Goal: Task Accomplishment & Management: Complete application form

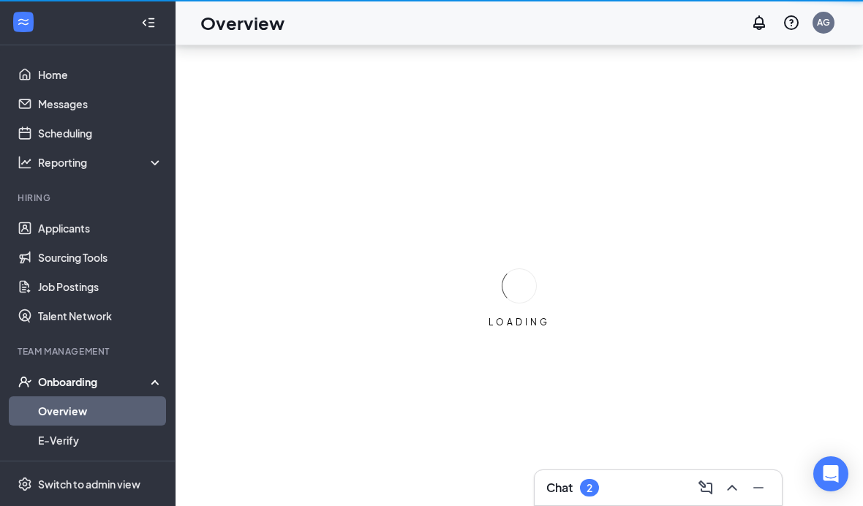
scroll to position [60, 0]
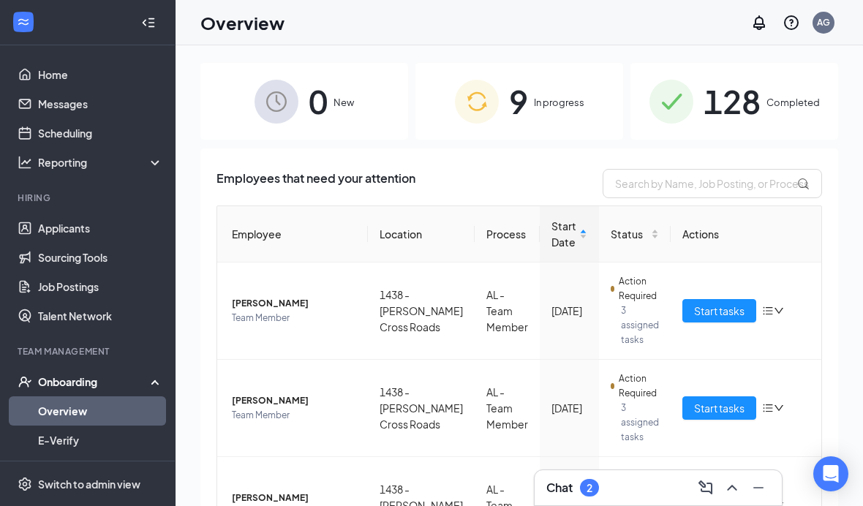
click at [562, 105] on span "In progress" at bounding box center [559, 102] width 50 height 15
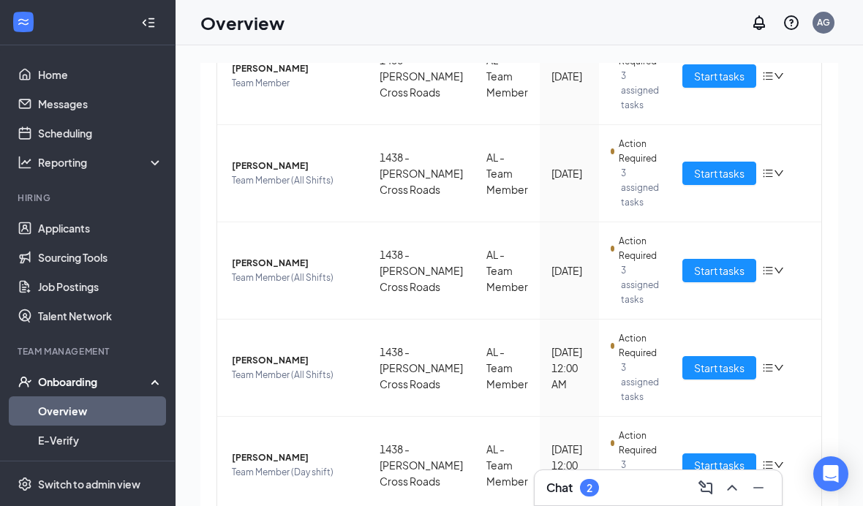
scroll to position [622, 0]
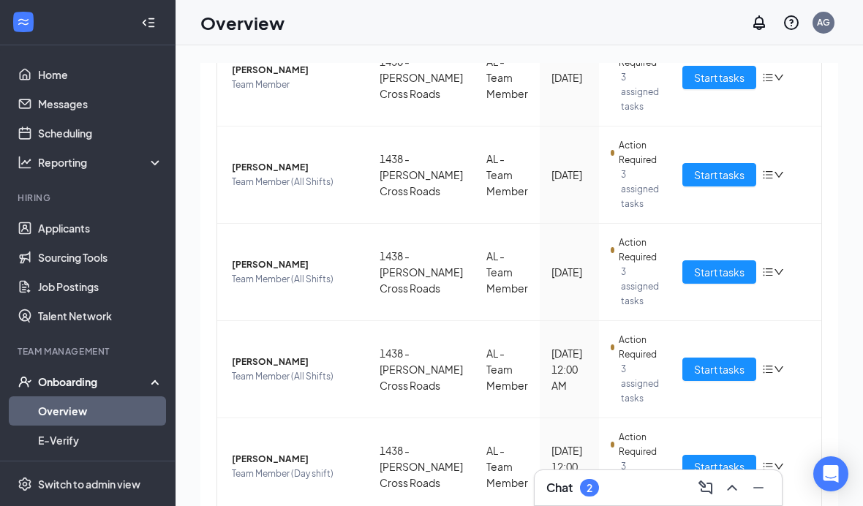
click at [726, 363] on span "Start tasks" at bounding box center [719, 369] width 50 height 16
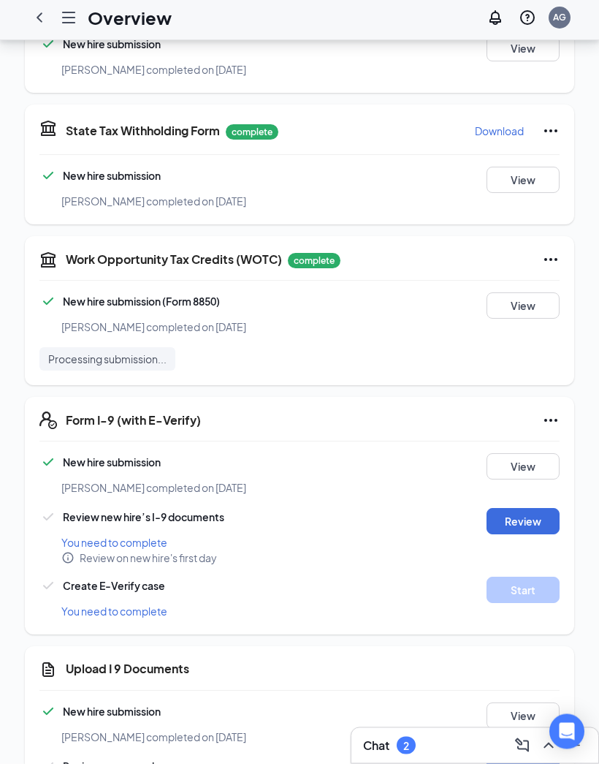
scroll to position [1323, 0]
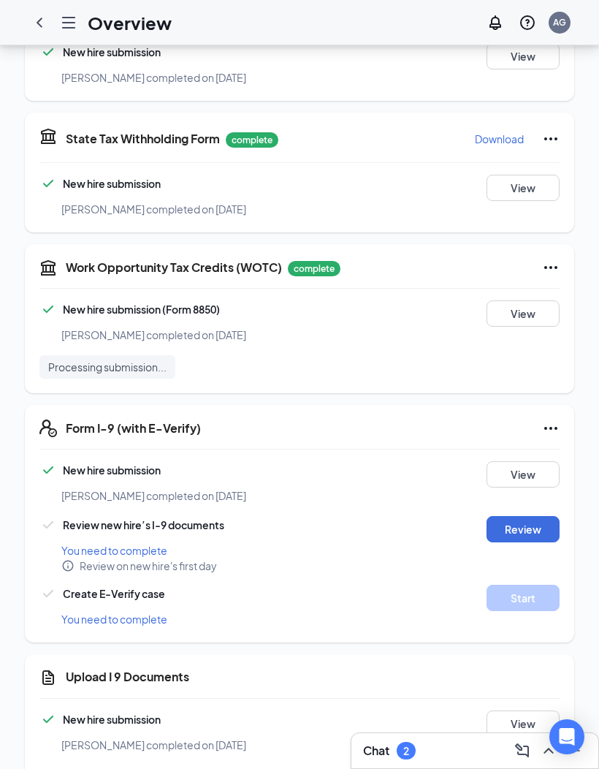
click at [520, 505] on button "Review" at bounding box center [523, 778] width 73 height 26
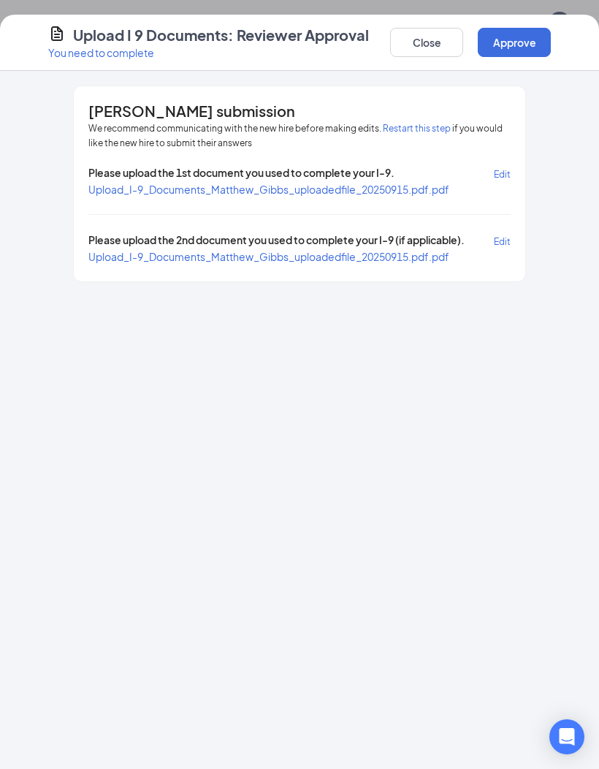
click at [422, 175] on div "Please upload the 1st document you used to complete your I-9. Edit" at bounding box center [299, 173] width 422 height 17
click at [437, 186] on span "Upload_I-9_Documents_Matthew_Gibbs_uploadedfile_20250915.pdf.pdf" at bounding box center [268, 189] width 361 height 13
click at [183, 238] on span "Please upload the 2nd document you used to complete your I-9 (if applicable)." at bounding box center [276, 240] width 376 height 17
click at [188, 254] on span "Upload_I-9_Documents_Matthew_Gibbs_uploadedfile_20250915.pdf.pdf" at bounding box center [268, 256] width 361 height 13
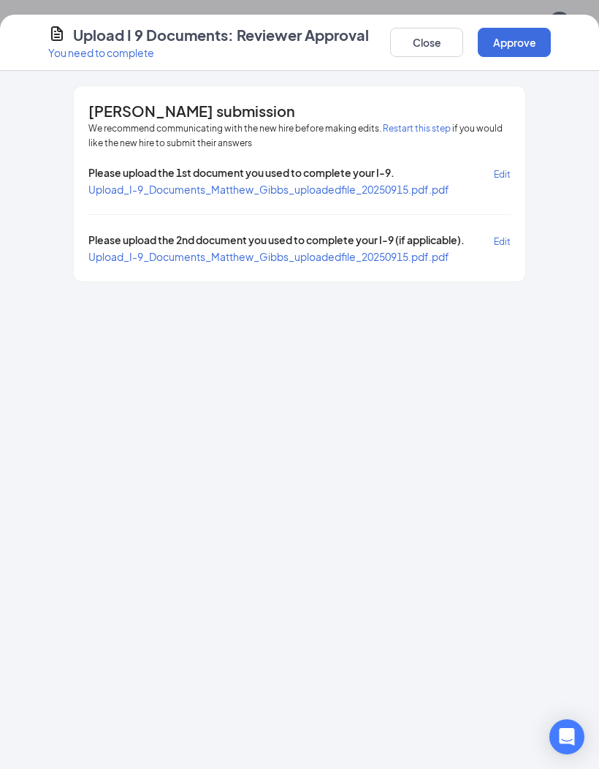
click at [425, 46] on button "Close" at bounding box center [426, 42] width 73 height 29
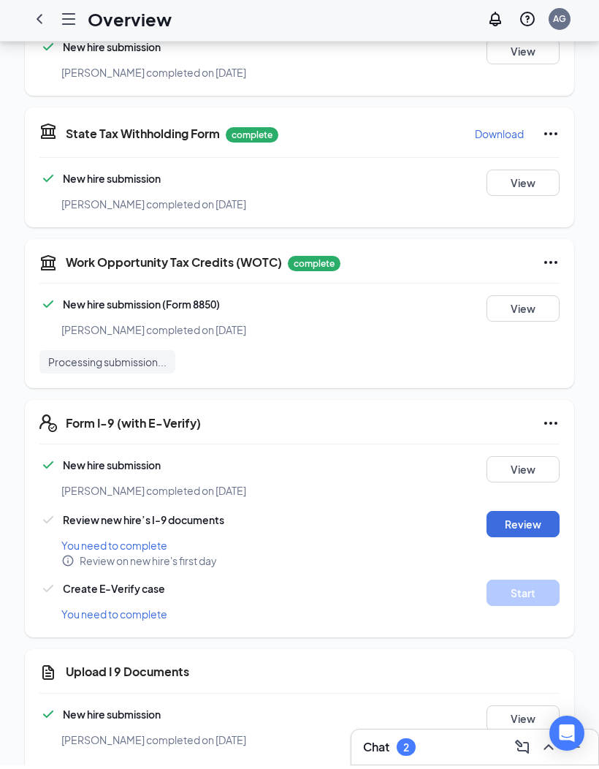
scroll to position [1323, 0]
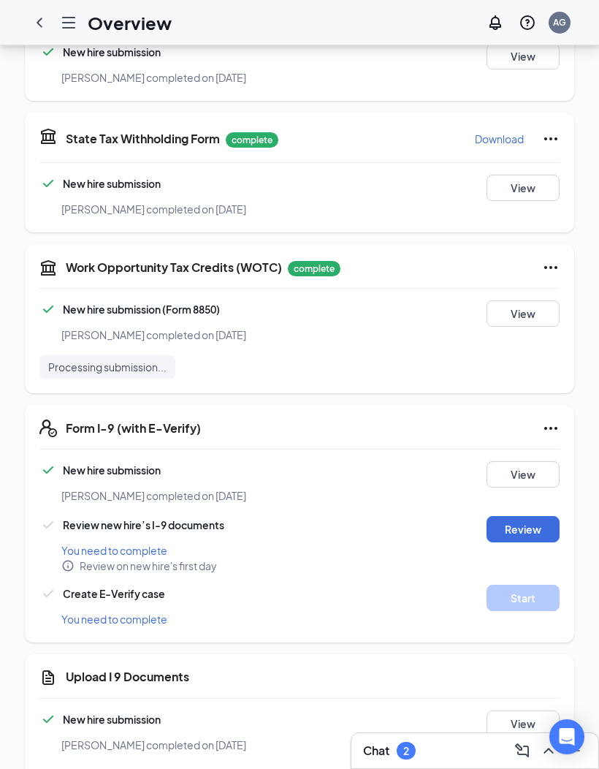
click at [535, 505] on button "Review" at bounding box center [523, 529] width 73 height 26
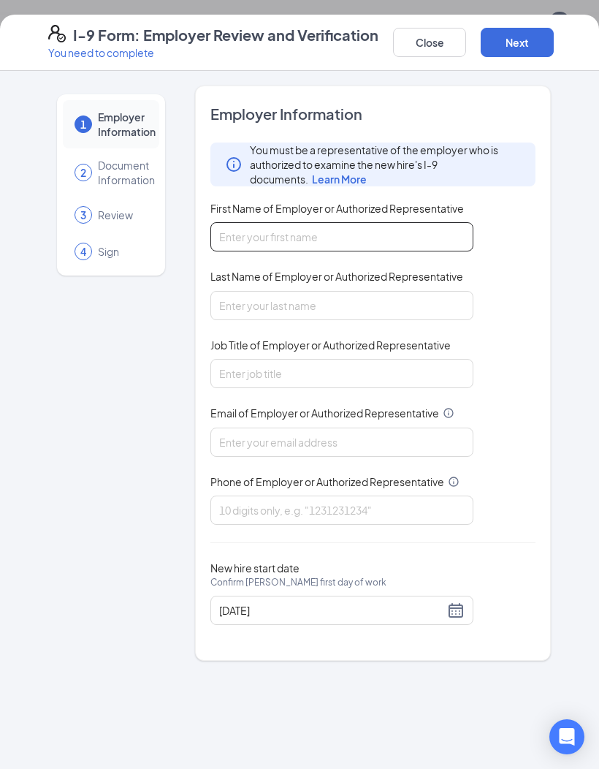
click at [407, 242] on input "First Name of Employer or Authorized Representative" at bounding box center [342, 236] width 263 height 29
type input "[PERSON_NAME]"
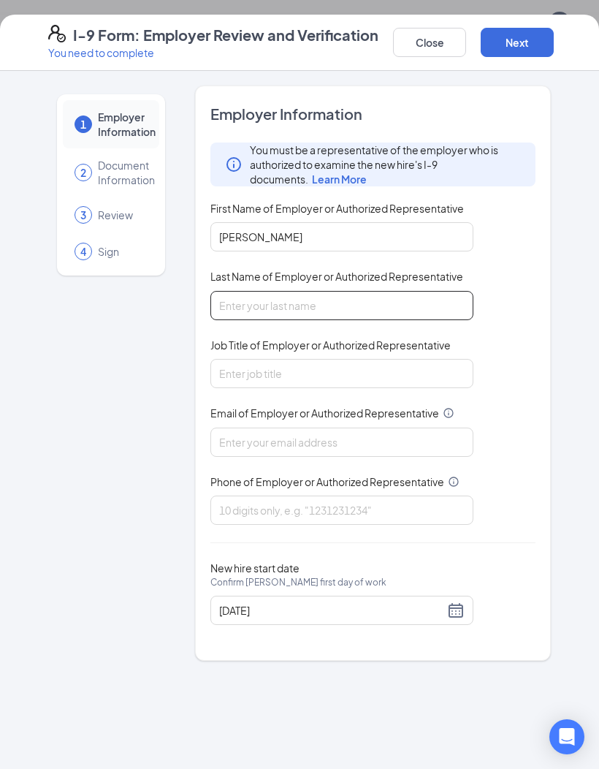
type input "[PERSON_NAME]"
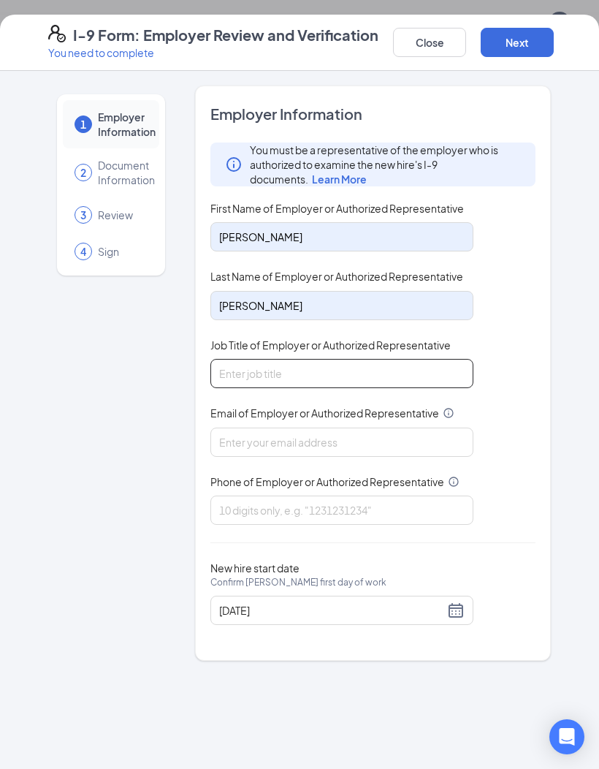
click at [374, 378] on input "Job Title of Employer or Authorized Representative" at bounding box center [342, 373] width 263 height 29
type input "Manager"
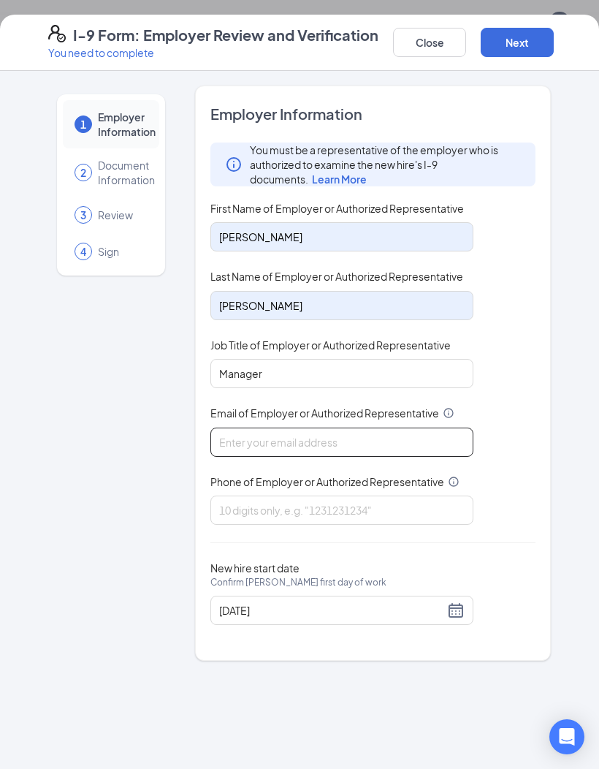
click at [403, 443] on input "Email of Employer or Authorized Representative" at bounding box center [342, 442] width 263 height 29
type input "[EMAIL_ADDRESS][DOMAIN_NAME]"
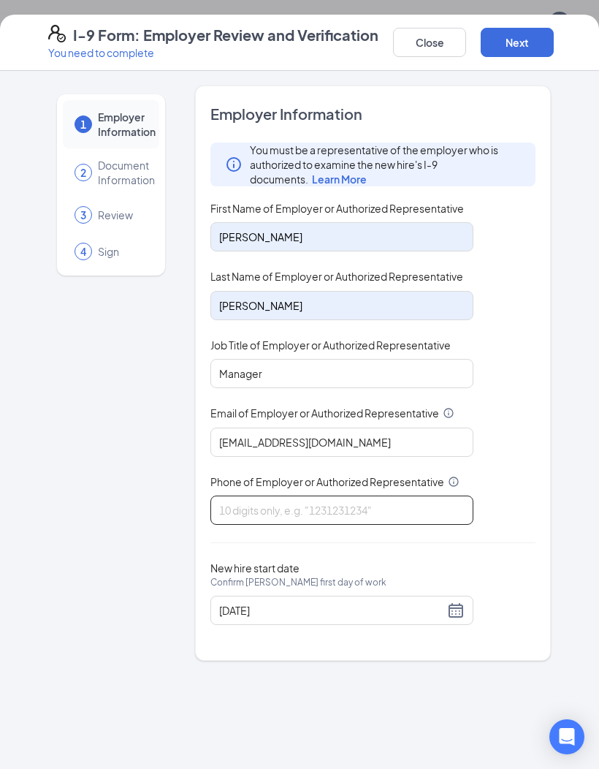
click at [424, 505] on input "Phone of Employer or Authorized Representative" at bounding box center [342, 510] width 263 height 29
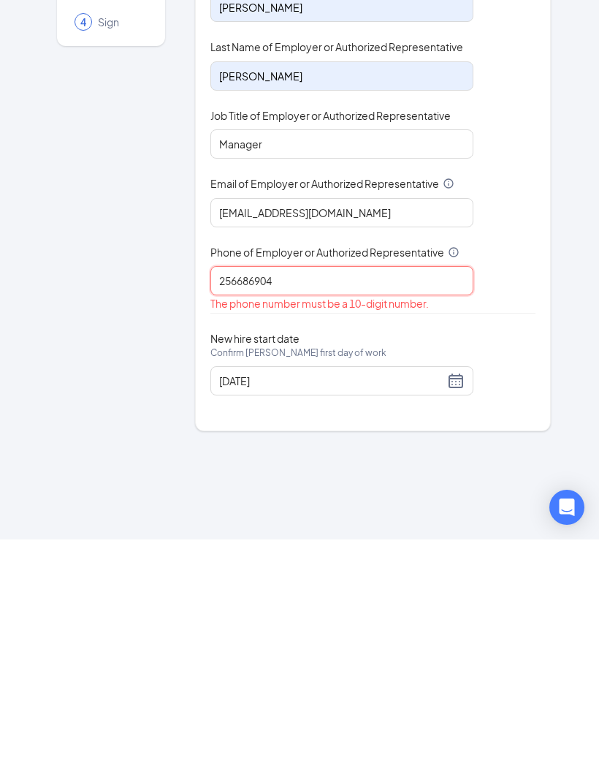
type input "2566869044"
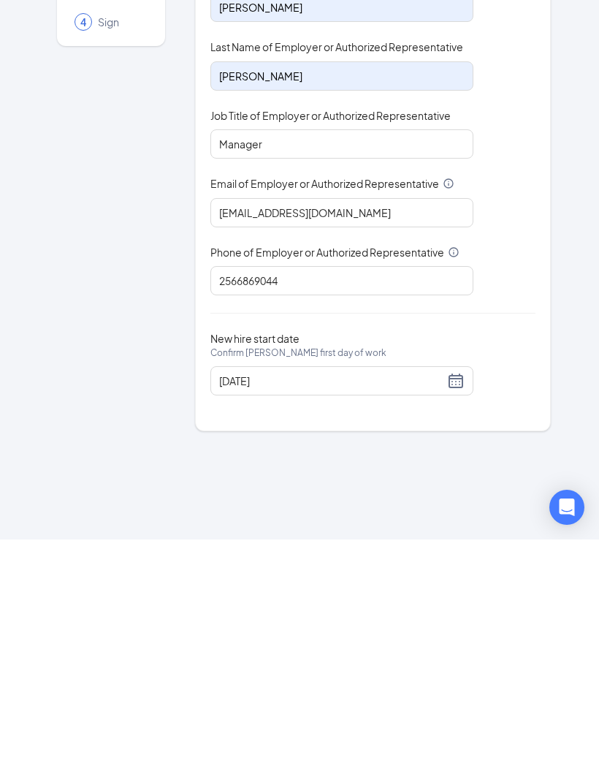
scroll to position [1323, 0]
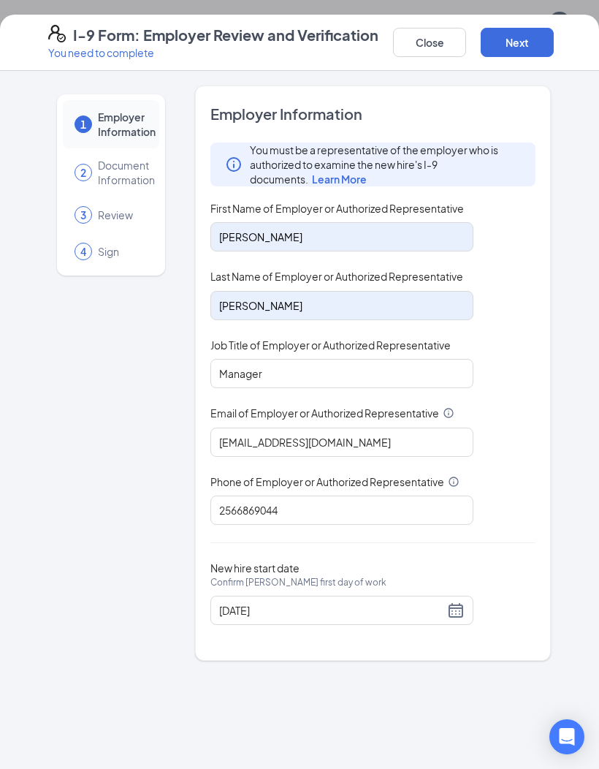
click at [513, 42] on button "Next" at bounding box center [517, 42] width 73 height 29
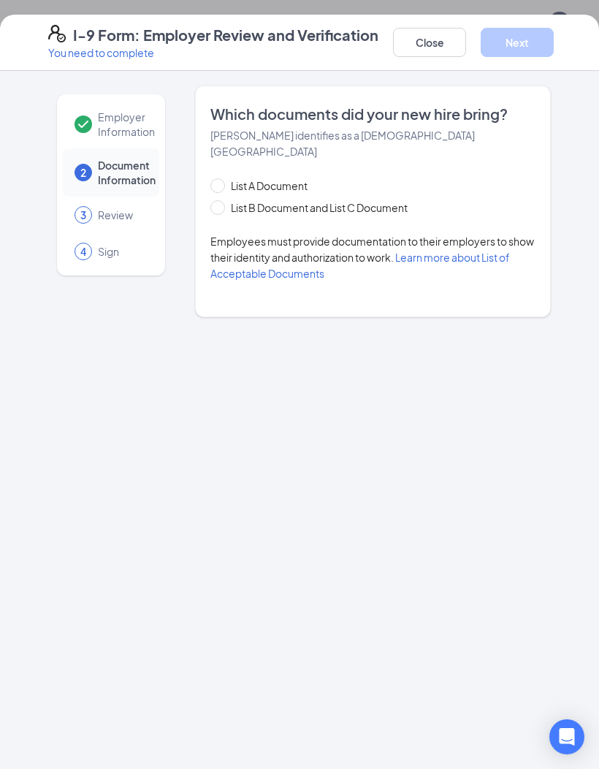
click at [217, 200] on input "List B Document and List C Document" at bounding box center [216, 205] width 10 height 10
radio input "true"
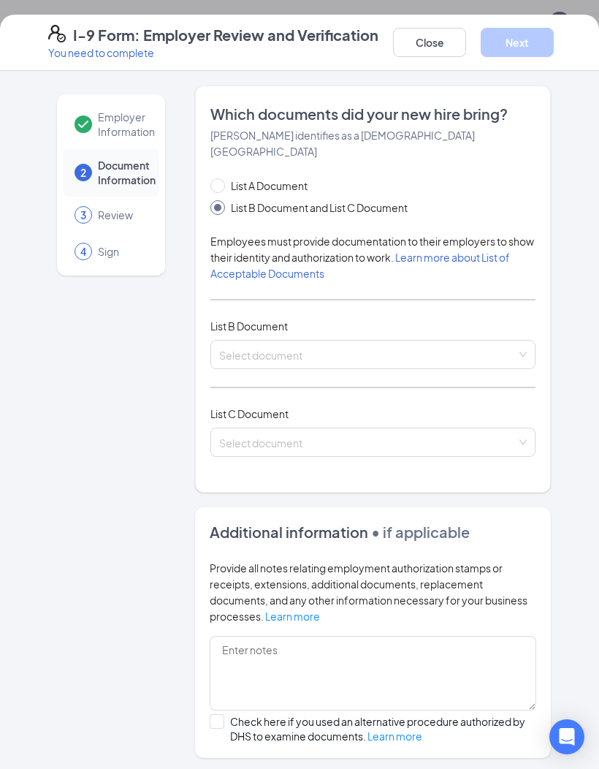
click at [479, 341] on input "search" at bounding box center [367, 352] width 297 height 22
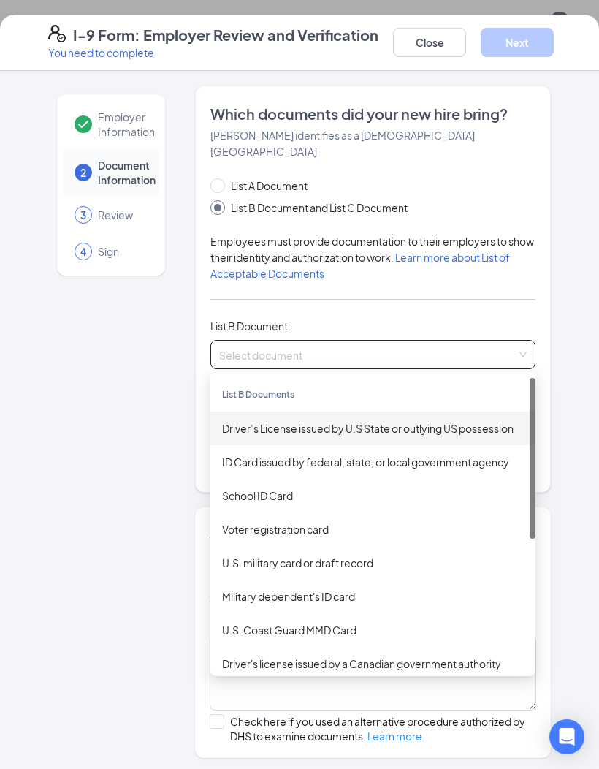
click at [397, 420] on div "Driver’s License issued by U.S State or outlying US possession" at bounding box center [373, 428] width 302 height 16
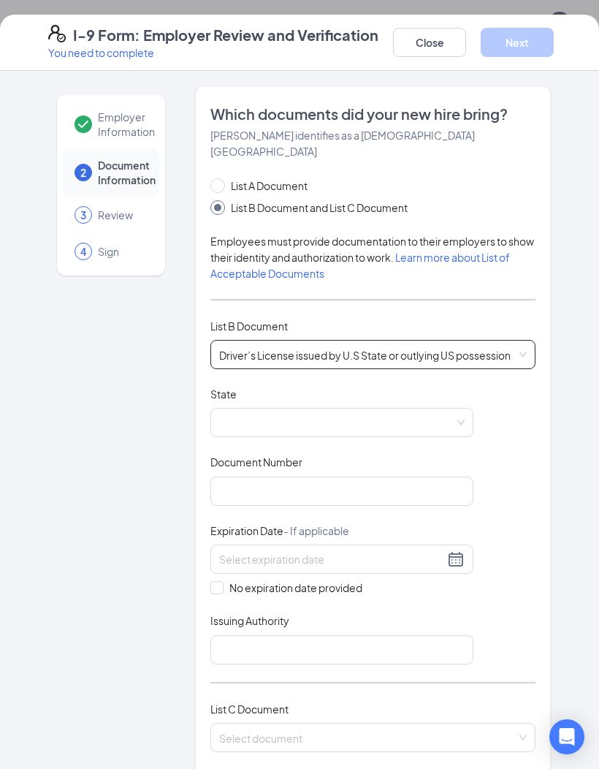
click at [425, 409] on span at bounding box center [342, 423] width 246 height 28
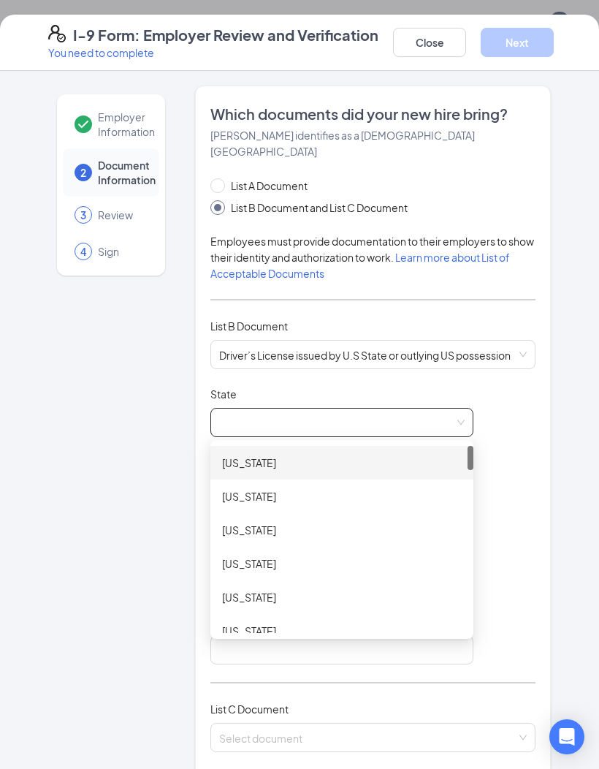
click at [325, 455] on div "[US_STATE]" at bounding box center [342, 463] width 240 height 16
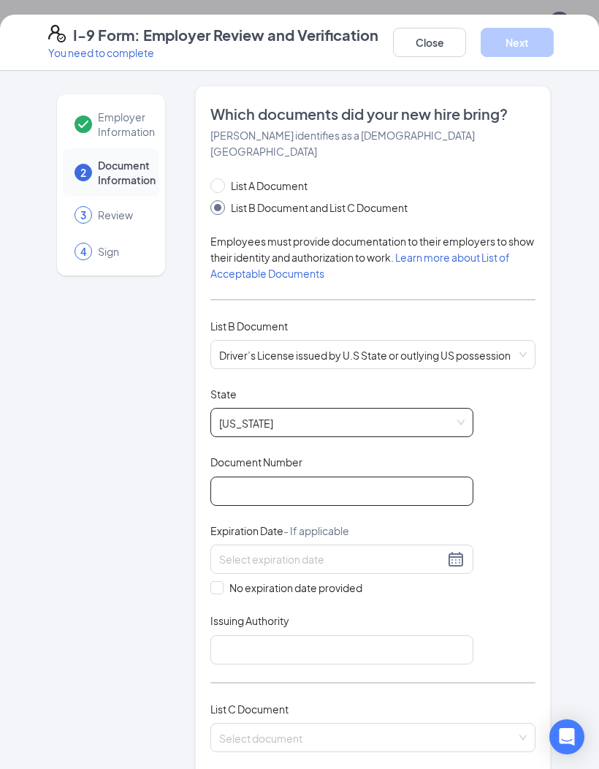
click at [352, 481] on input "Document Number" at bounding box center [342, 491] width 263 height 29
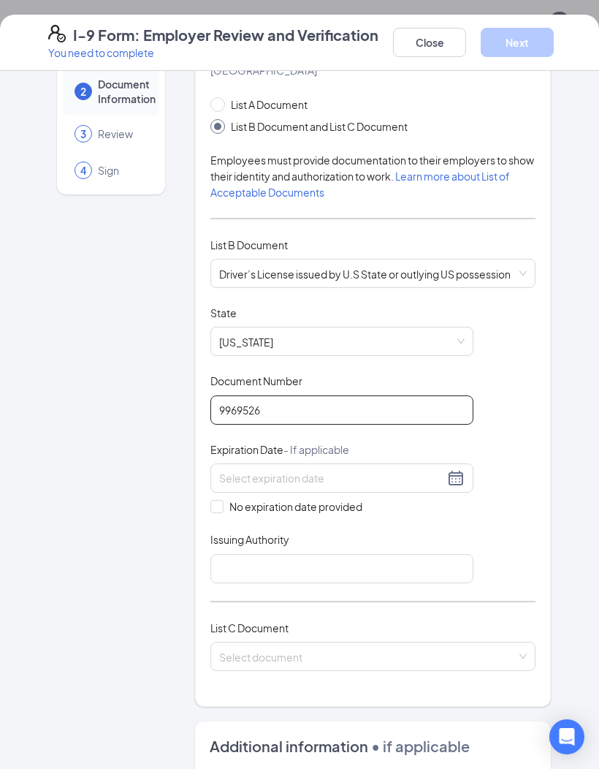
scroll to position [101, 0]
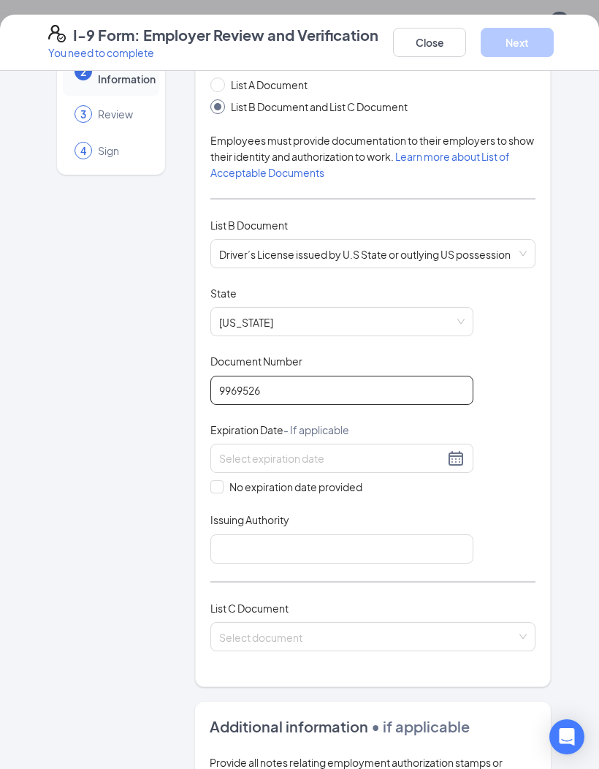
type input "9969526"
click at [349, 450] on input at bounding box center [331, 458] width 225 height 16
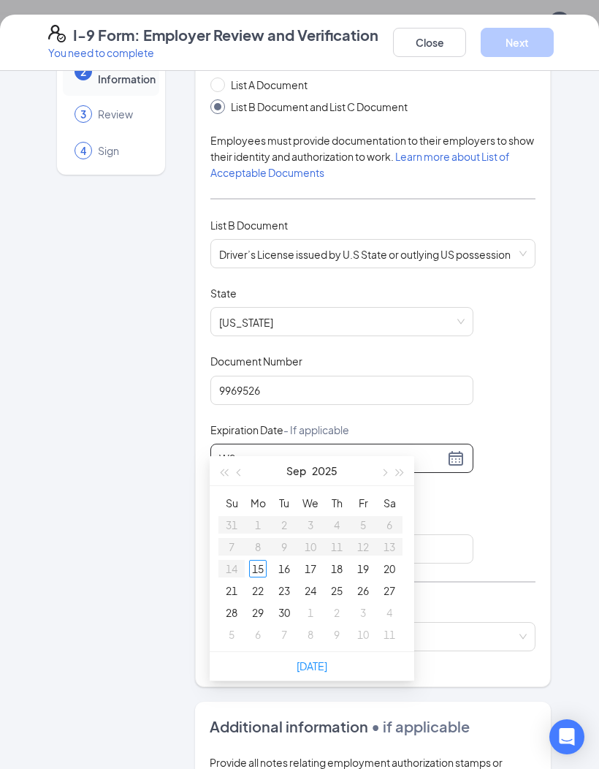
type input "W"
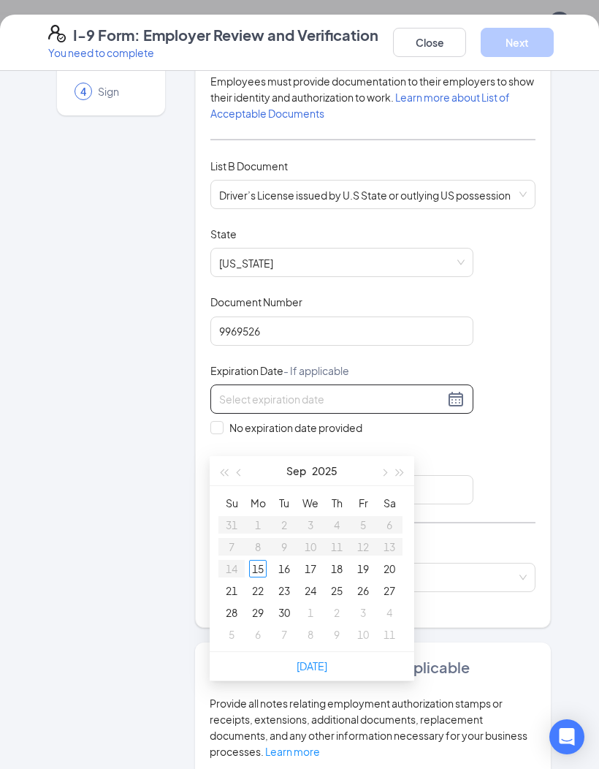
scroll to position [164, 0]
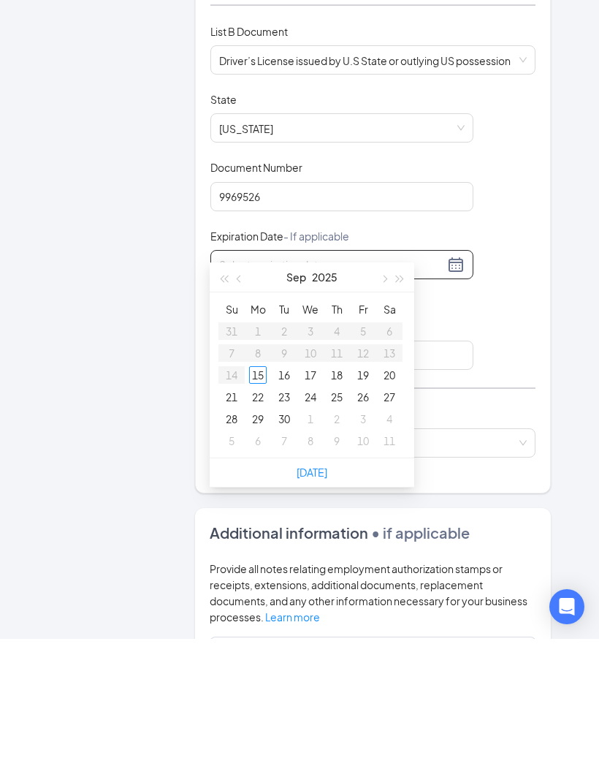
click at [398, 406] on span "button" at bounding box center [400, 409] width 7 height 7
click at [382, 406] on span "button" at bounding box center [383, 409] width 7 height 7
click at [379, 393] on button "button" at bounding box center [384, 407] width 16 height 29
type input "[DATE]"
click at [257, 505] on div "30" at bounding box center [258, 549] width 18 height 18
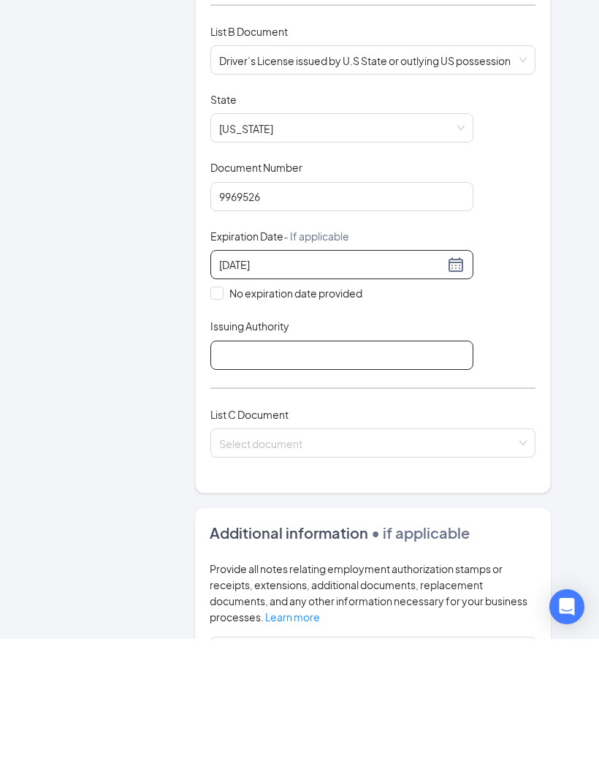
click at [425, 471] on input "Issuing Authority" at bounding box center [342, 485] width 263 height 29
type input "State of [US_STATE]"
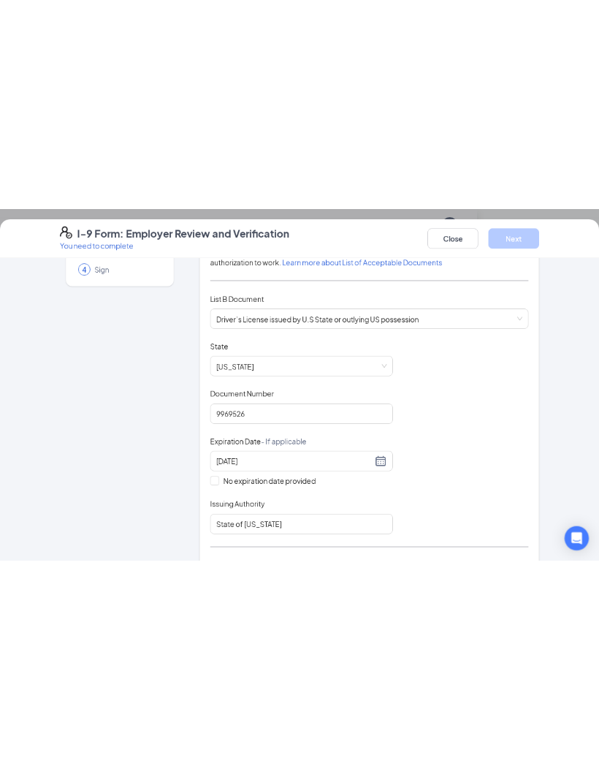
scroll to position [1368, 0]
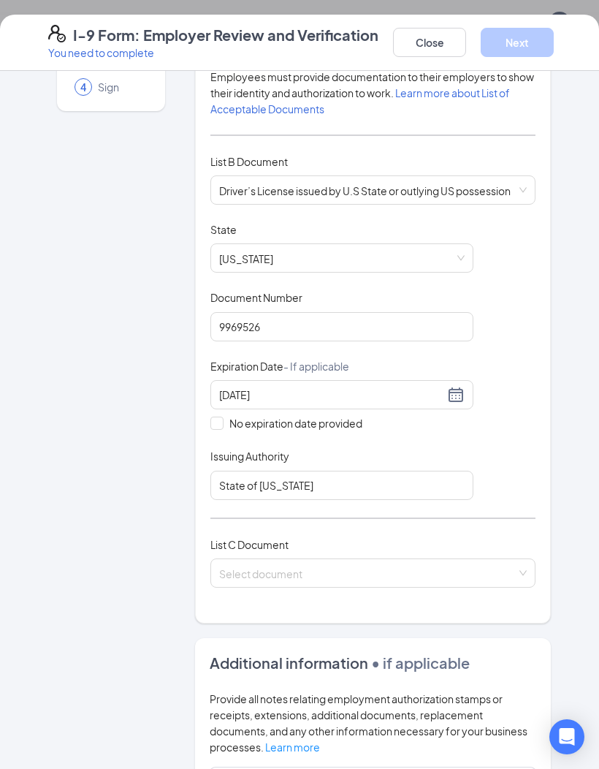
click at [496, 505] on input "search" at bounding box center [367, 570] width 297 height 22
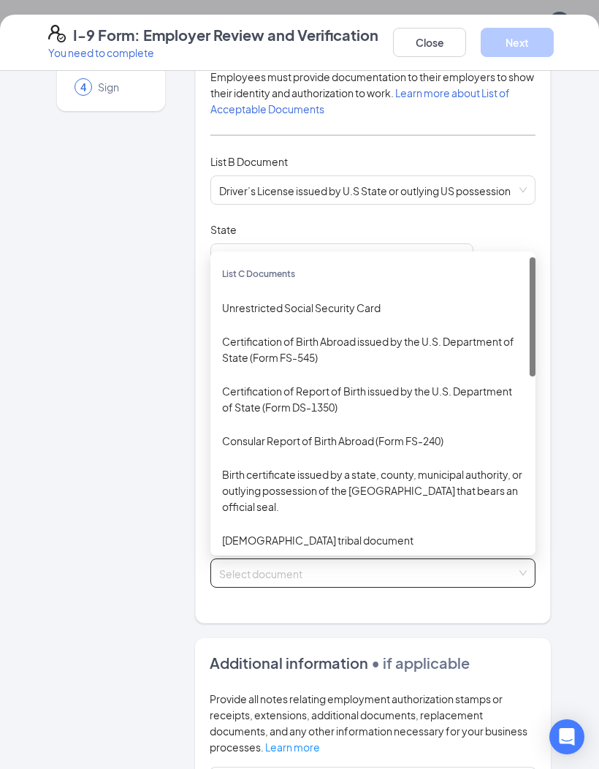
click at [390, 300] on div "Unrestricted Social Security Card" at bounding box center [373, 308] width 302 height 16
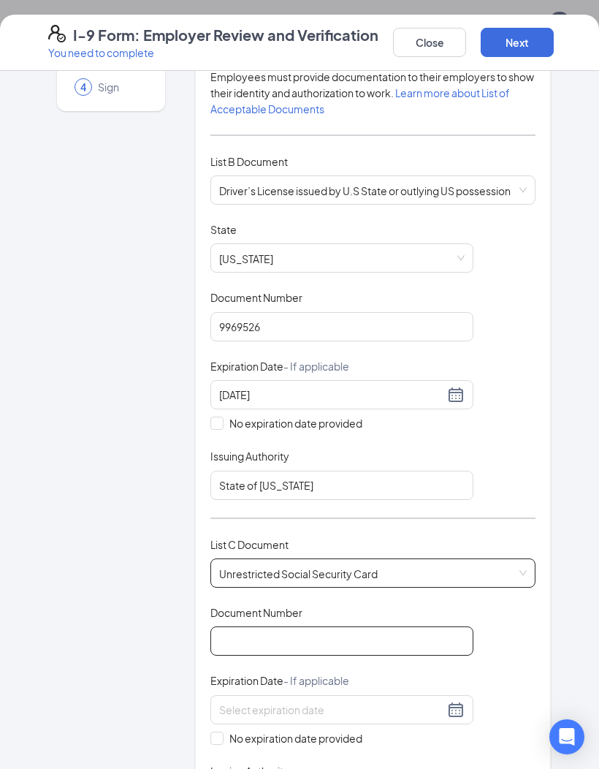
click at [305, 505] on input "Document Number" at bounding box center [342, 640] width 263 height 29
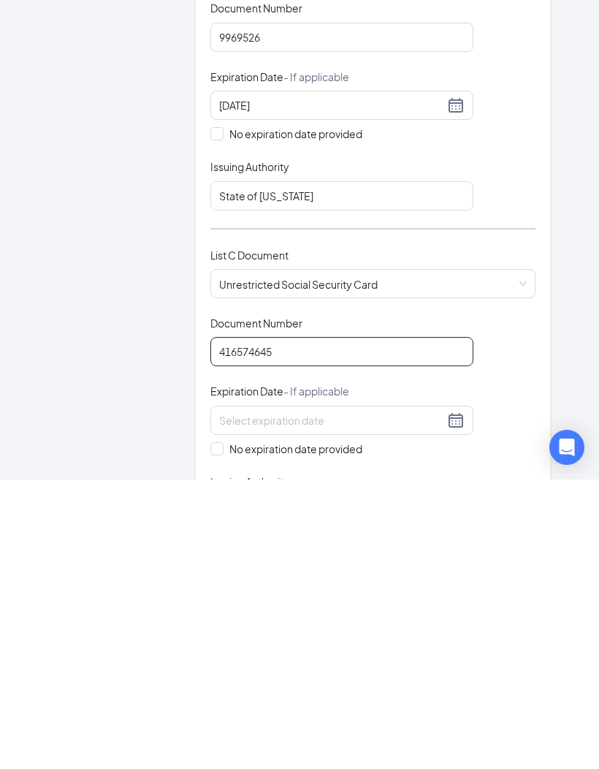
type input "416574645"
click at [214, 505] on input "No expiration date provided" at bounding box center [216, 737] width 10 height 10
checkbox input "true"
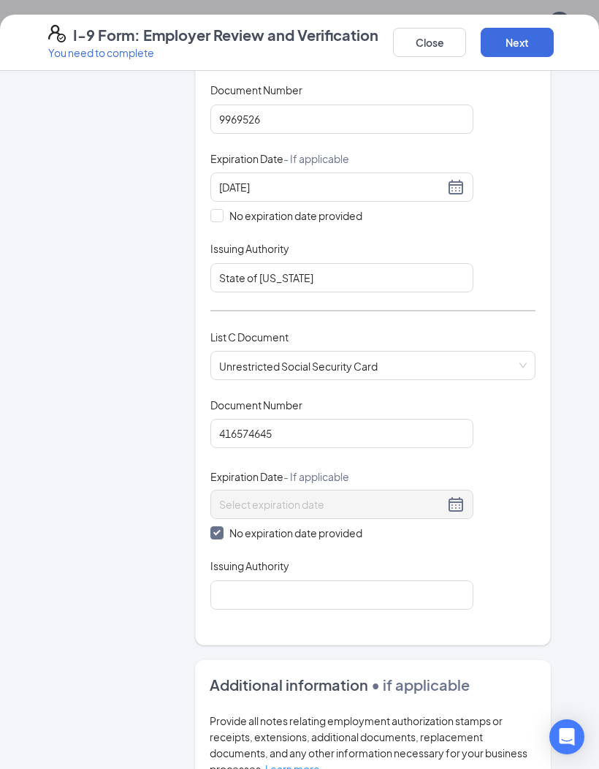
scroll to position [375, 0]
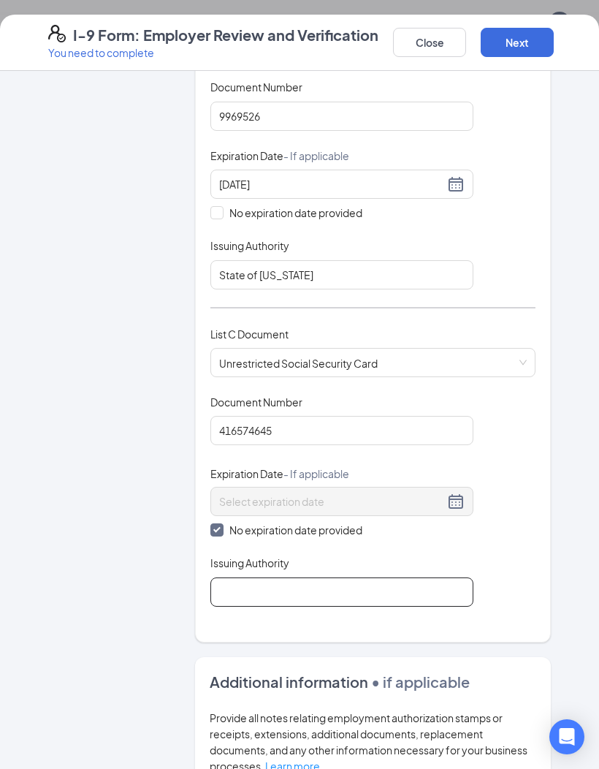
click at [352, 505] on input "Issuing Authority" at bounding box center [342, 591] width 263 height 29
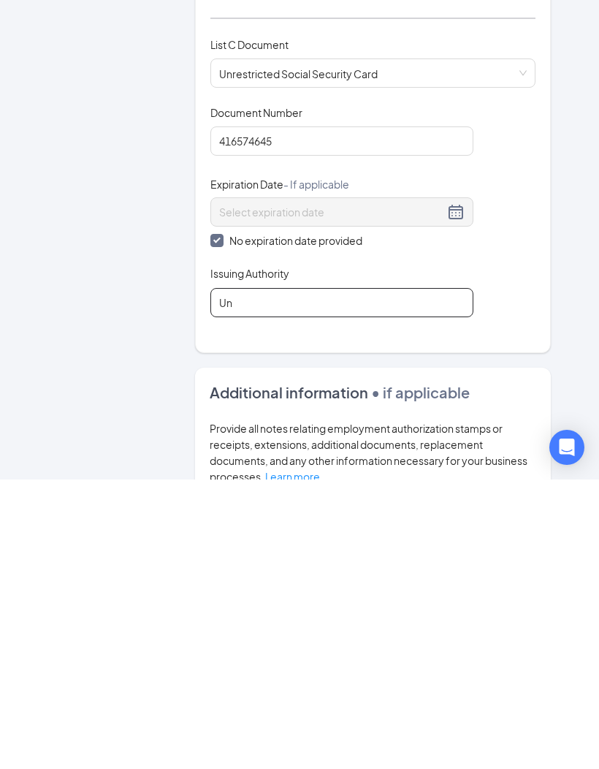
type input "[GEOGRAPHIC_DATA]"
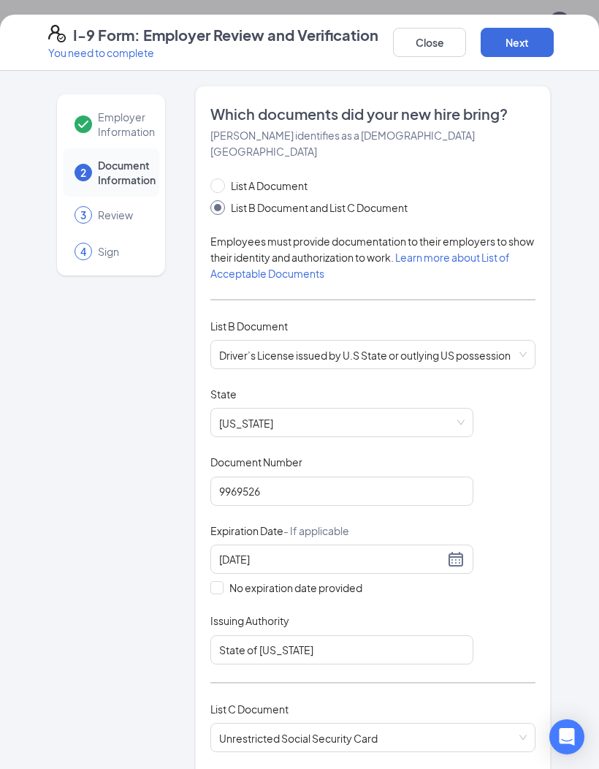
scroll to position [0, 0]
click at [540, 40] on button "Next" at bounding box center [517, 42] width 73 height 29
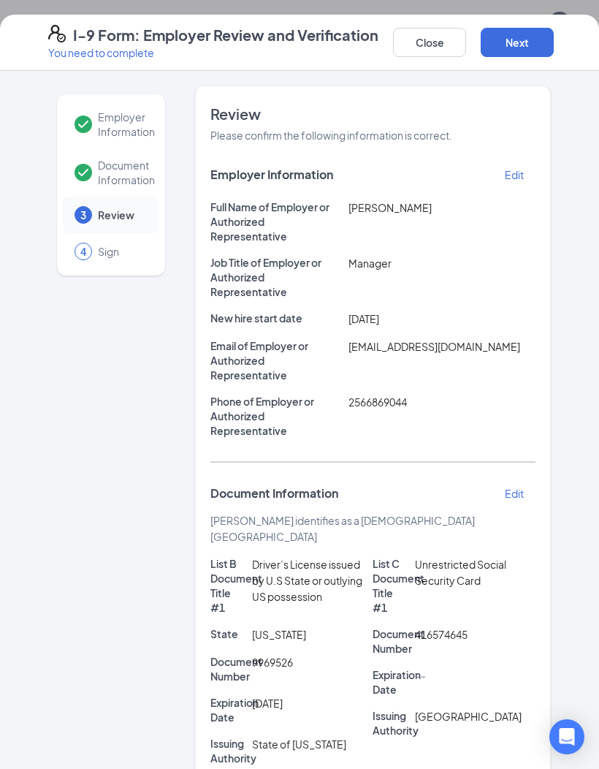
click at [522, 42] on button "Next" at bounding box center [517, 42] width 73 height 29
click at [528, 48] on button "Next" at bounding box center [517, 42] width 73 height 29
click at [511, 46] on button "Next" at bounding box center [517, 42] width 73 height 29
click at [529, 32] on button "Next" at bounding box center [517, 42] width 73 height 29
click at [520, 39] on button "Next" at bounding box center [517, 42] width 73 height 29
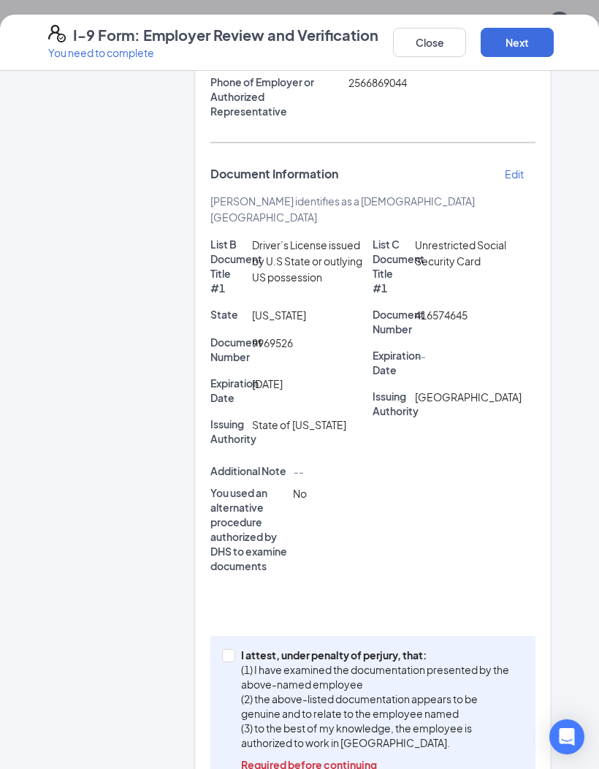
click at [227, 505] on input "I attest, under penalty of [PERSON_NAME], that: (1) I have examined the documen…" at bounding box center [227, 654] width 10 height 10
checkbox input "true"
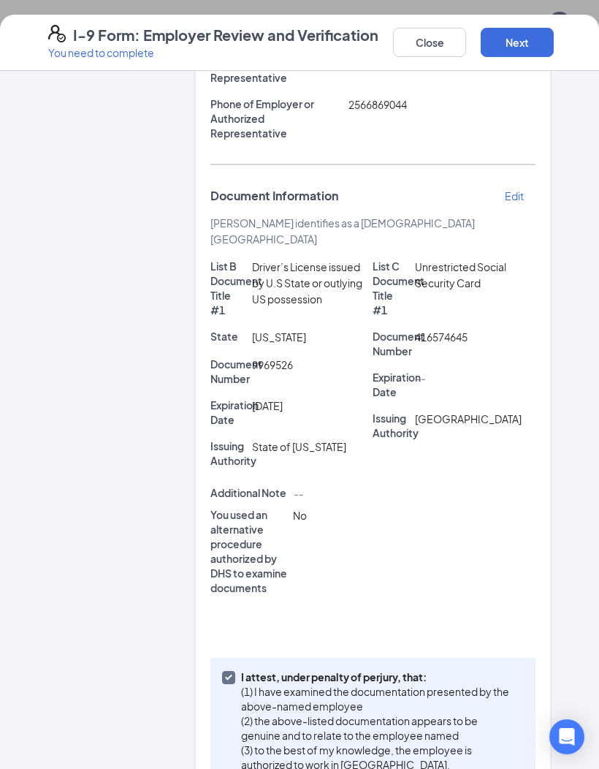
click at [527, 42] on button "Next" at bounding box center [517, 42] width 73 height 29
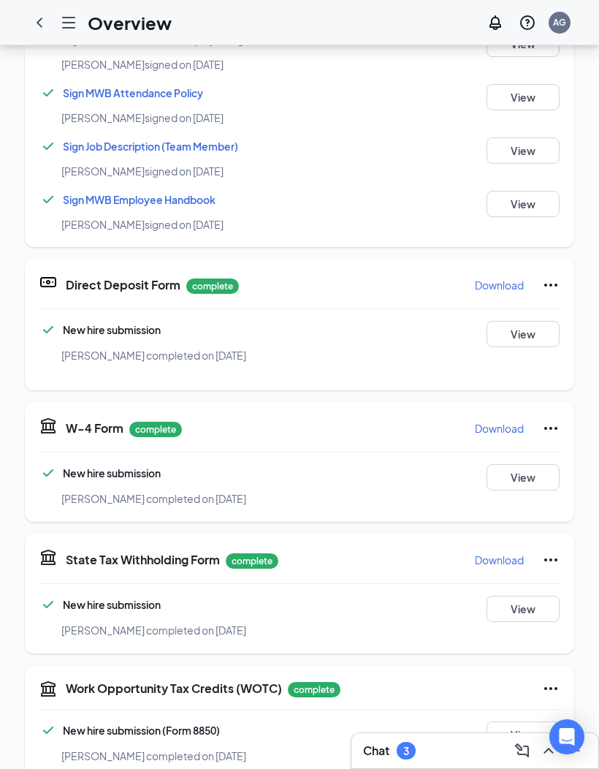
scroll to position [1309, 0]
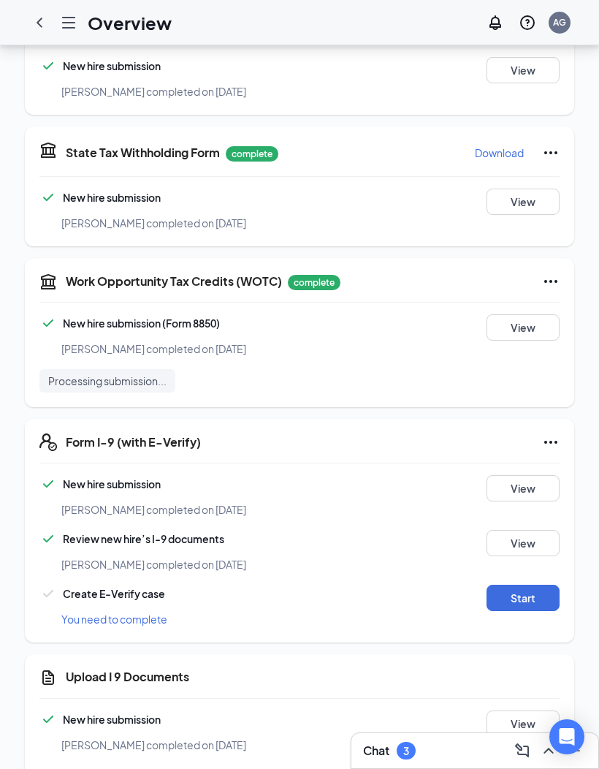
click at [538, 505] on button "Start" at bounding box center [523, 598] width 73 height 26
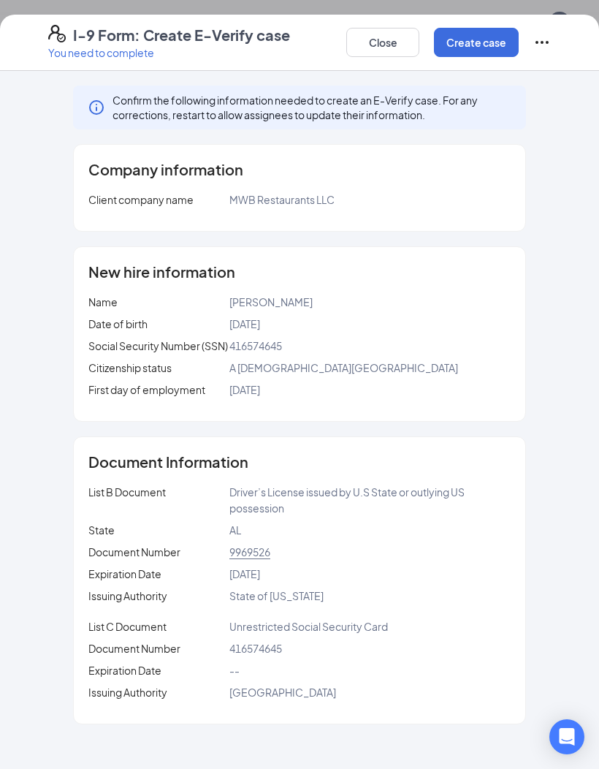
click at [492, 45] on button "Create case" at bounding box center [476, 42] width 85 height 29
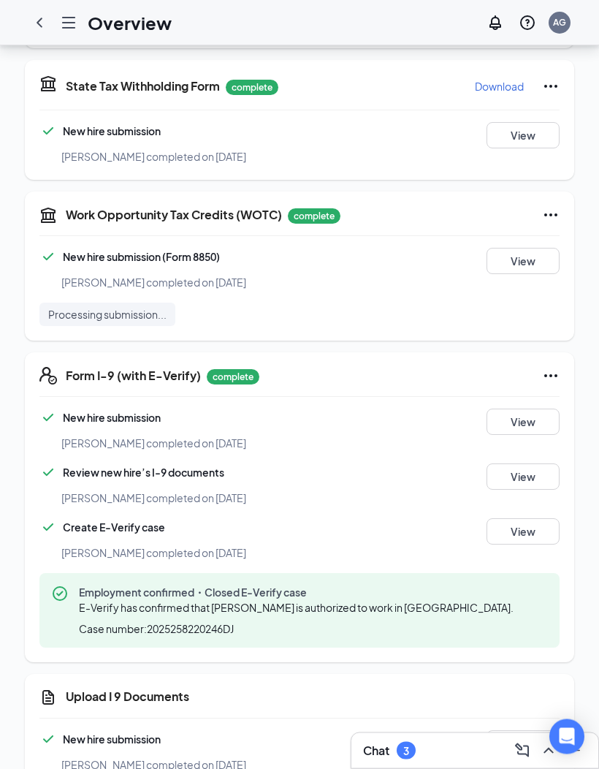
scroll to position [1395, 0]
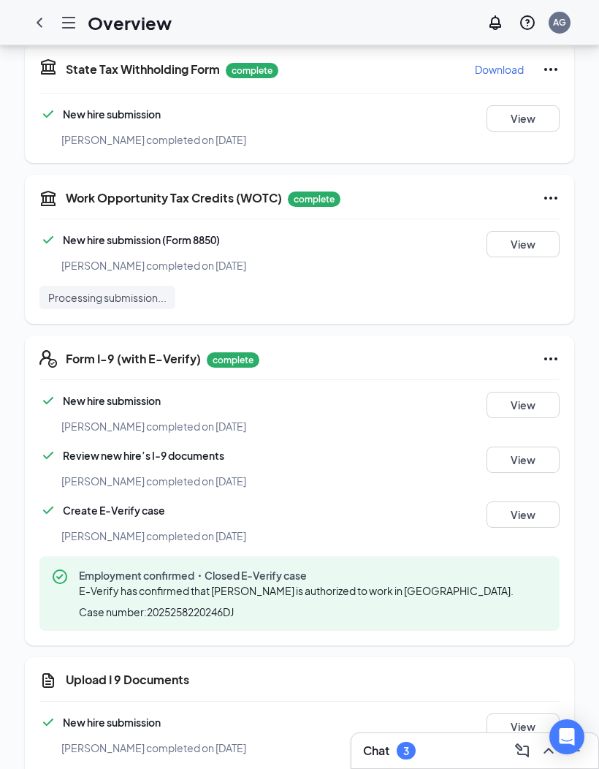
click at [523, 505] on button "Review" at bounding box center [523, 781] width 73 height 26
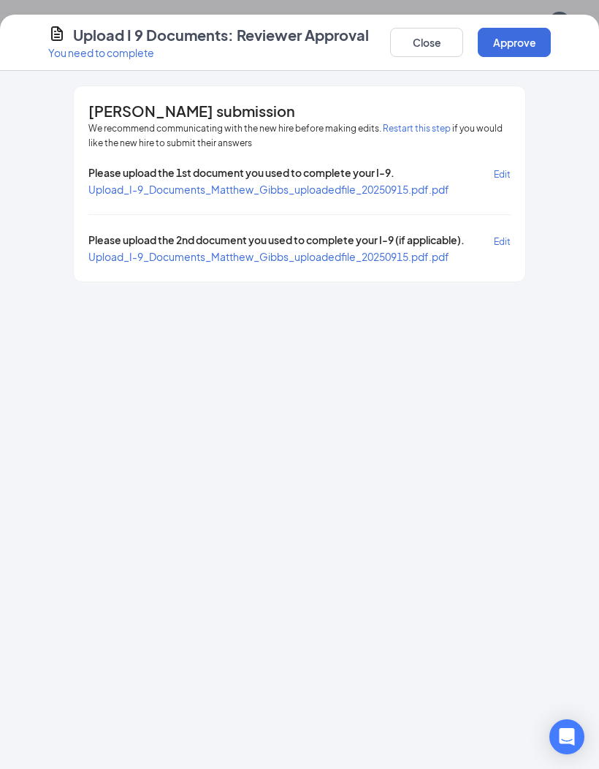
click at [546, 47] on button "Approve" at bounding box center [514, 42] width 73 height 29
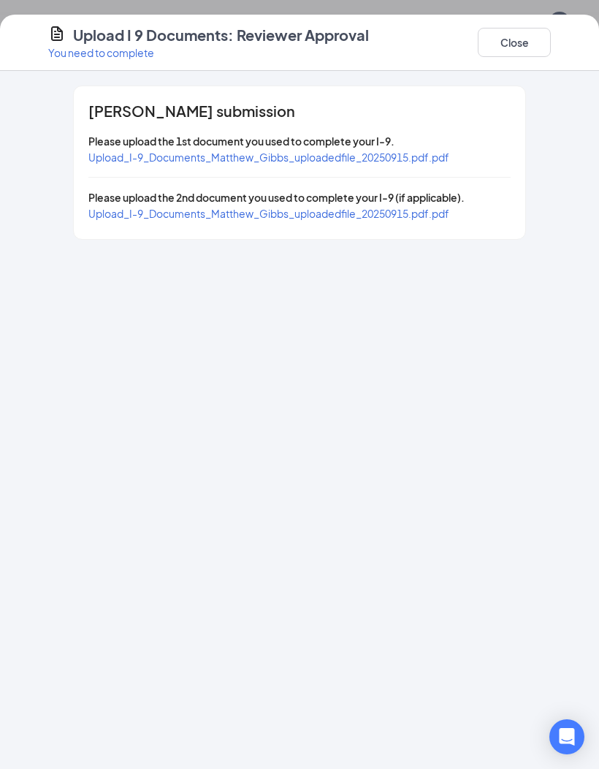
click at [537, 50] on button "Close" at bounding box center [514, 42] width 73 height 29
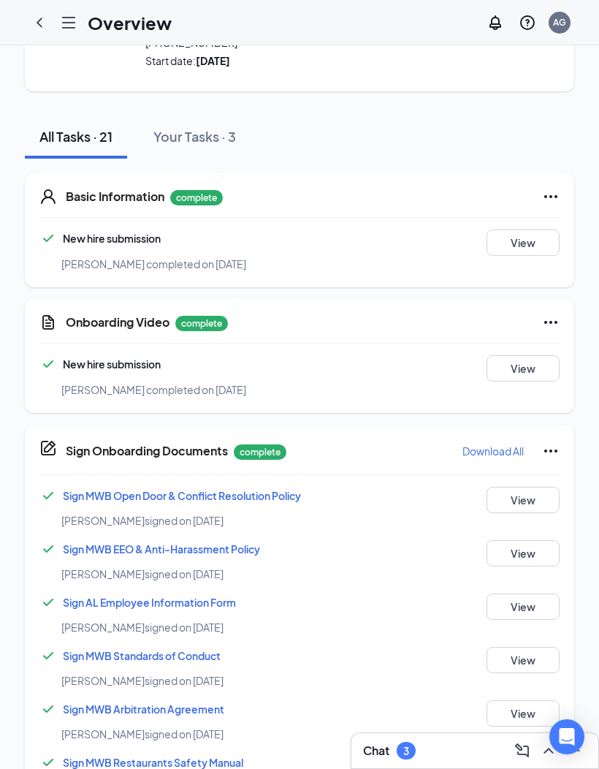
scroll to position [0, 0]
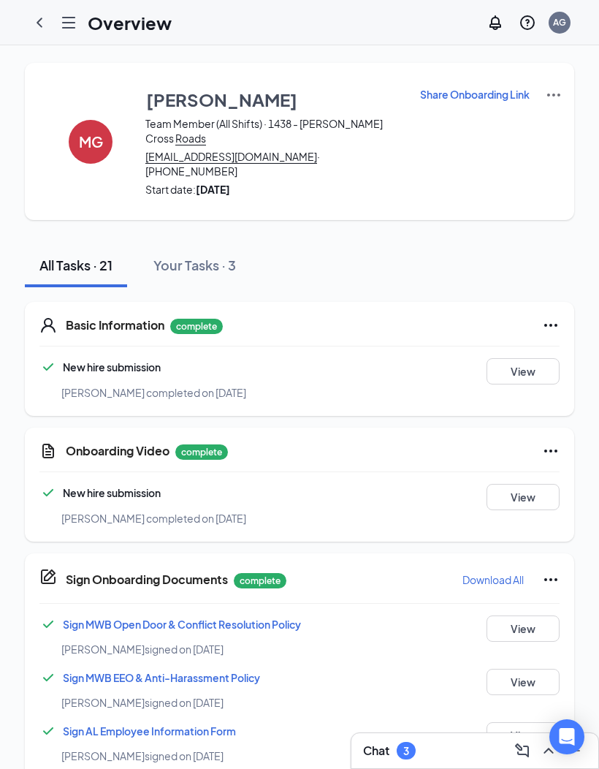
click at [61, 14] on icon "Hamburger" at bounding box center [69, 23] width 18 height 18
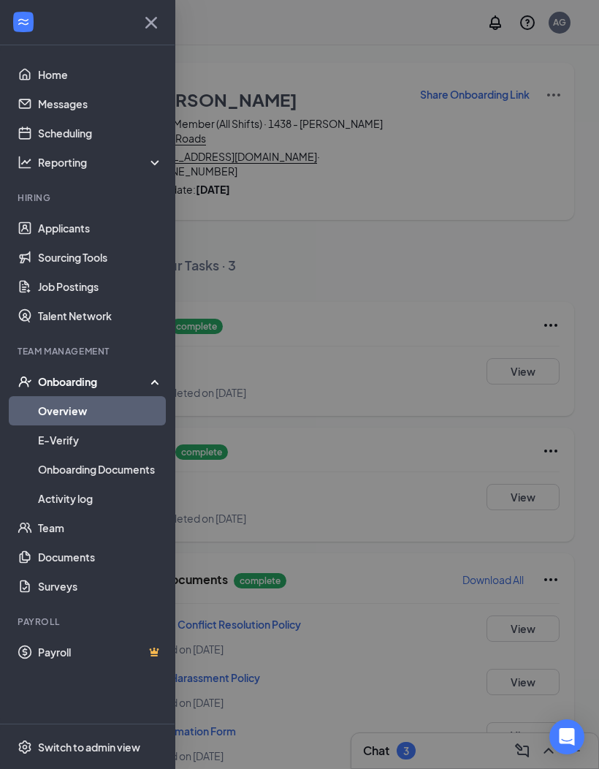
click at [113, 414] on link "Overview" at bounding box center [100, 410] width 125 height 29
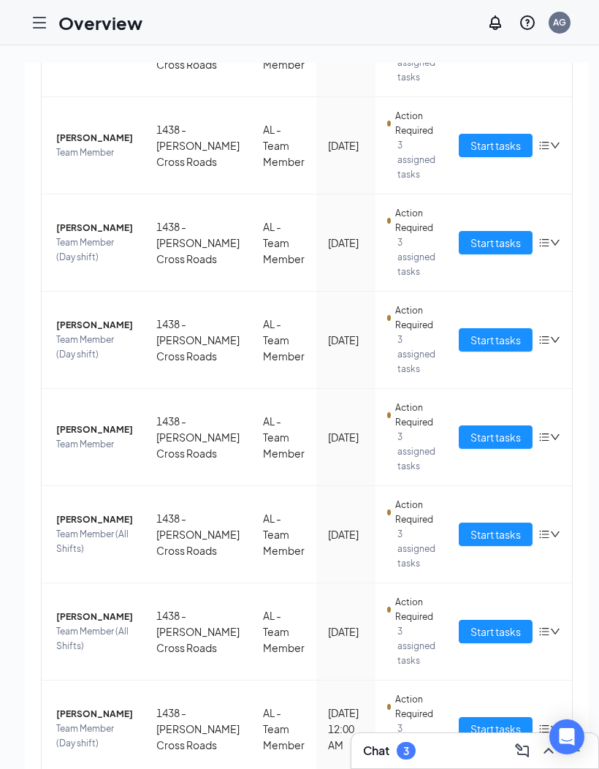
scroll to position [262, 0]
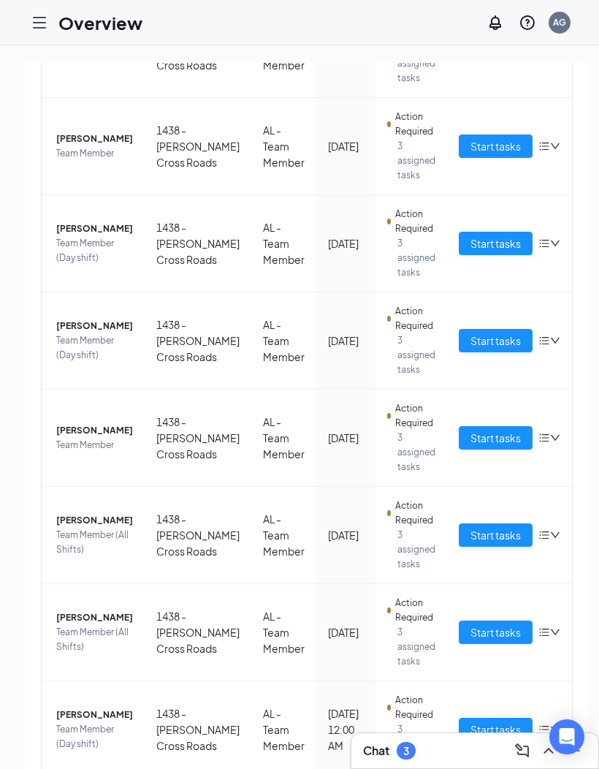
click at [480, 505] on button "Start tasks" at bounding box center [496, 729] width 74 height 23
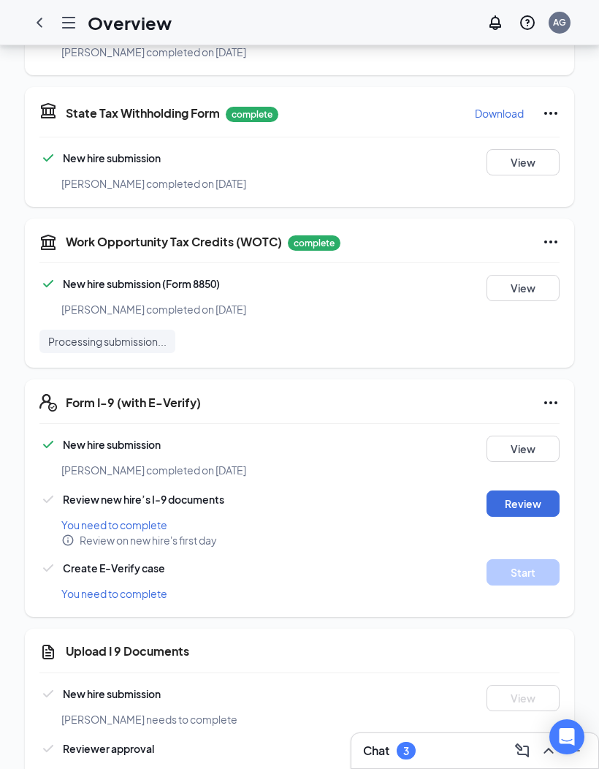
scroll to position [1411, 0]
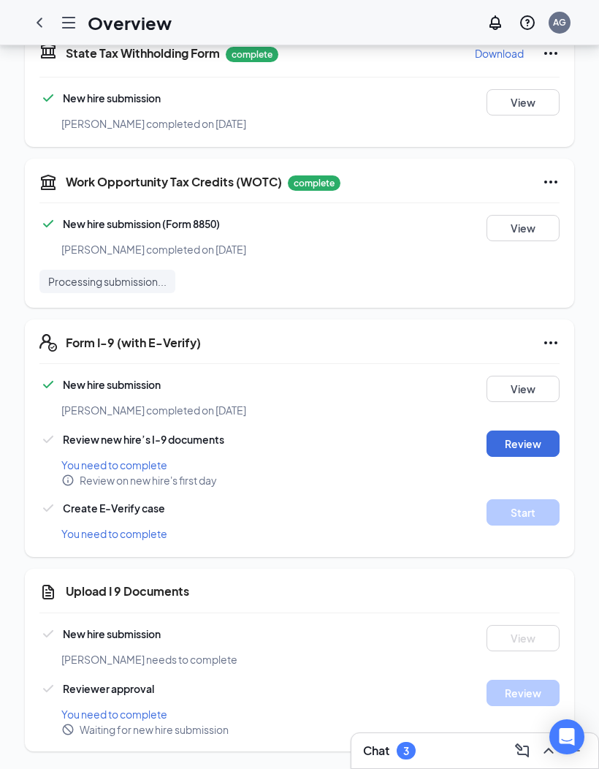
click at [537, 505] on button at bounding box center [548, 750] width 23 height 23
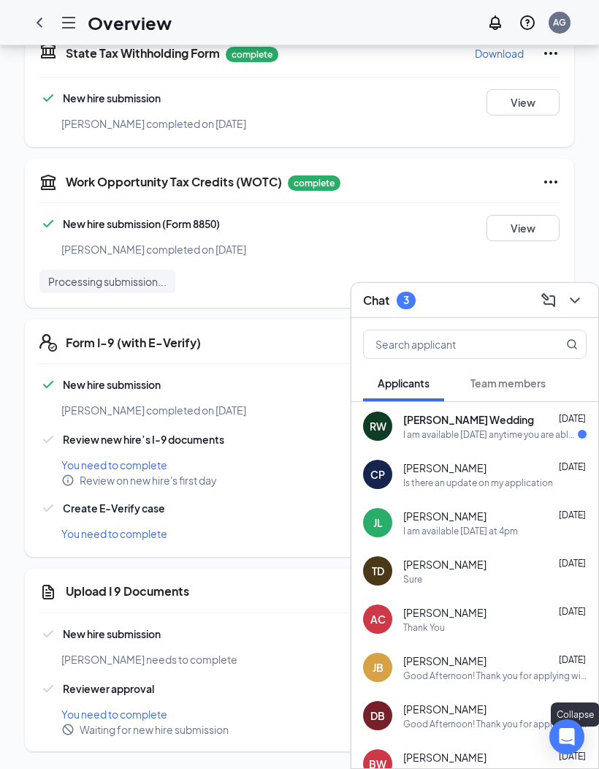
click at [525, 381] on span "Team members" at bounding box center [508, 382] width 75 height 13
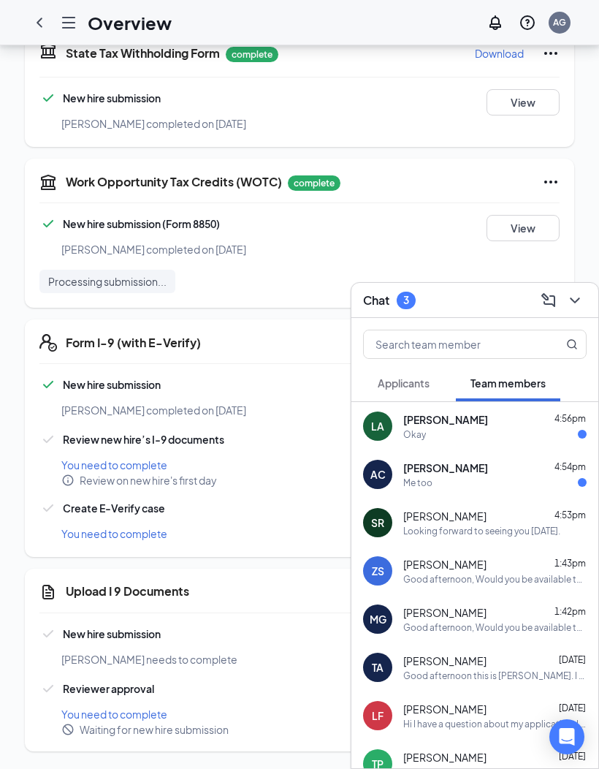
click at [512, 426] on div "[PERSON_NAME] 4:56pm" at bounding box center [494, 419] width 183 height 15
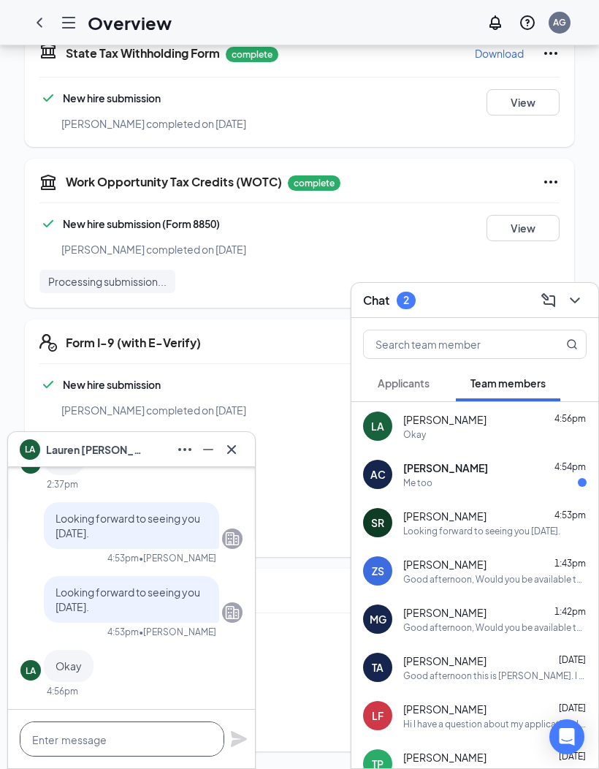
click at [170, 505] on textarea at bounding box center [122, 738] width 205 height 35
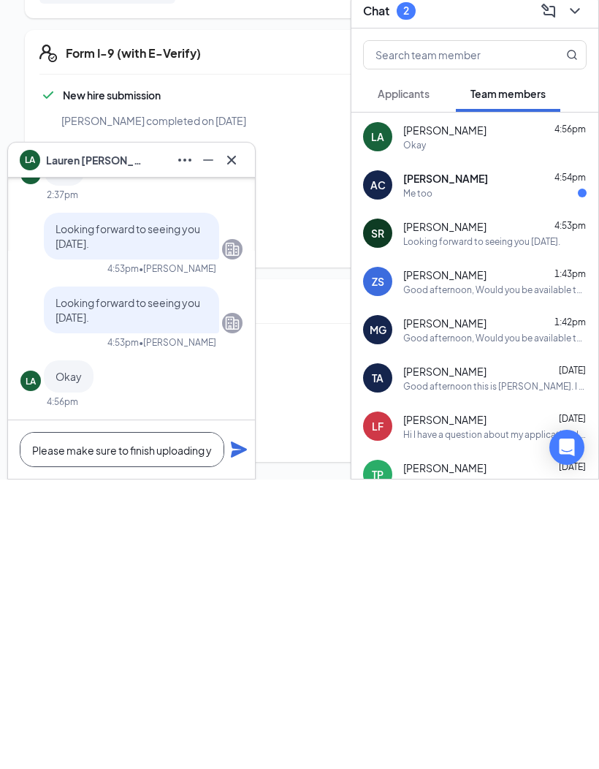
scroll to position [1, 0]
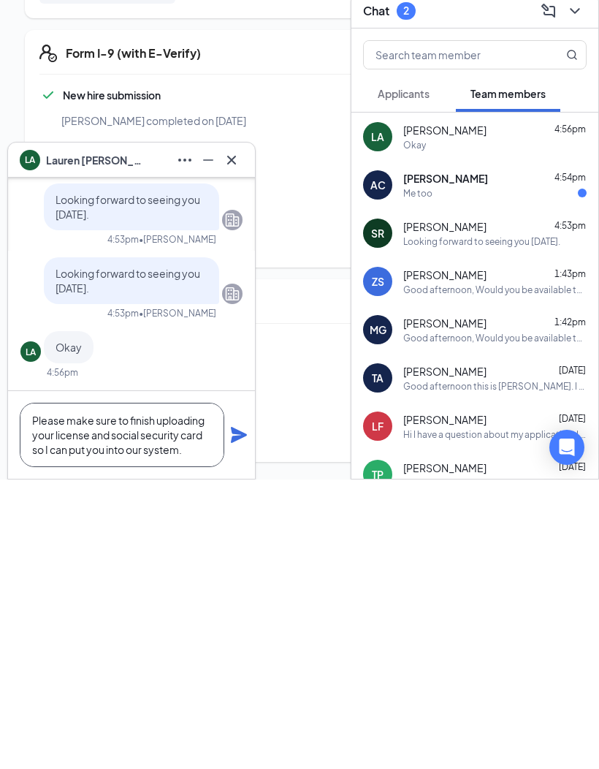
click at [41, 505] on textarea "Please make sure to finish uploading your license and social security card so I…" at bounding box center [122, 724] width 205 height 64
type textarea "Please make sure to finish uploading your license and social security card so I…"
click at [232, 505] on icon "Plane" at bounding box center [239, 724] width 16 height 16
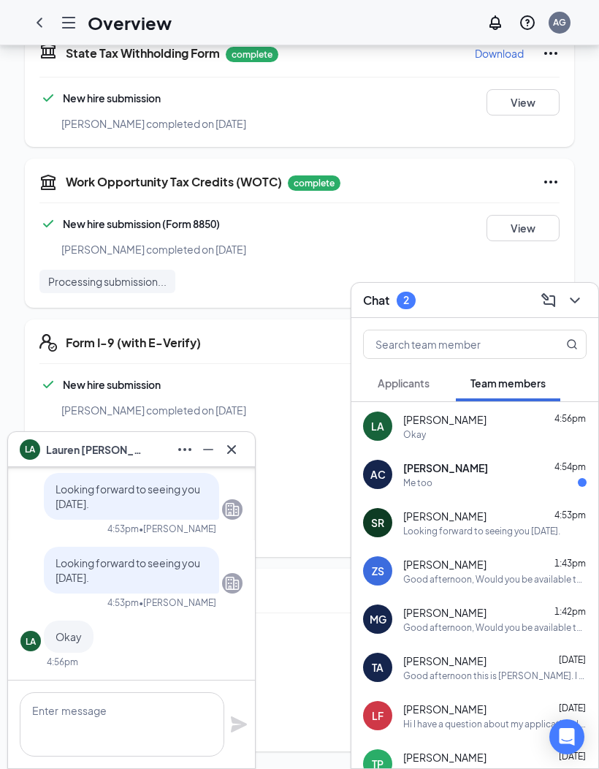
scroll to position [0, 0]
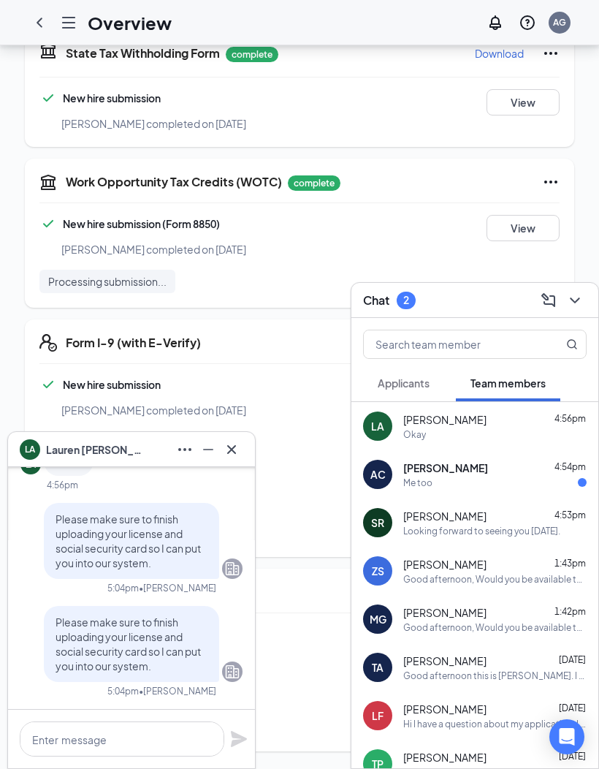
click at [313, 416] on div "[PERSON_NAME] completed on [DATE]" at bounding box center [321, 410] width 520 height 16
click at [237, 446] on icon "Cross" at bounding box center [232, 450] width 18 height 18
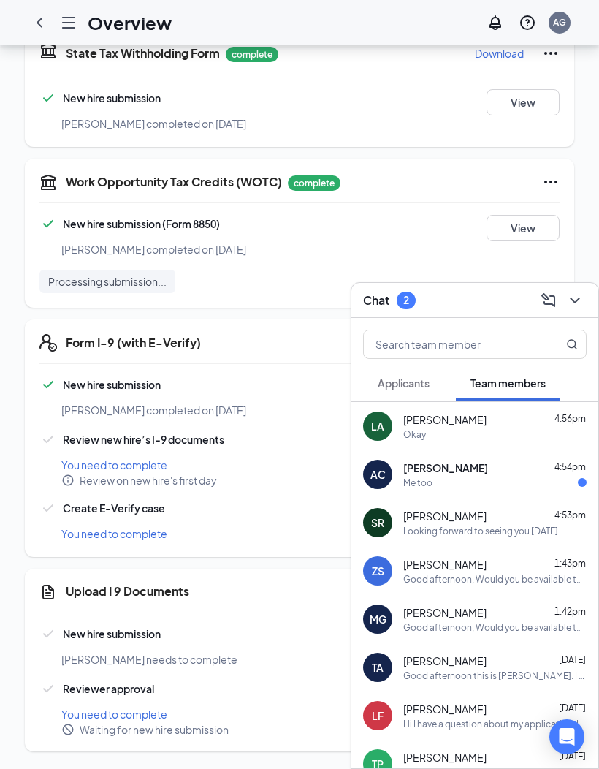
click at [541, 480] on div "Me too" at bounding box center [494, 483] width 183 height 12
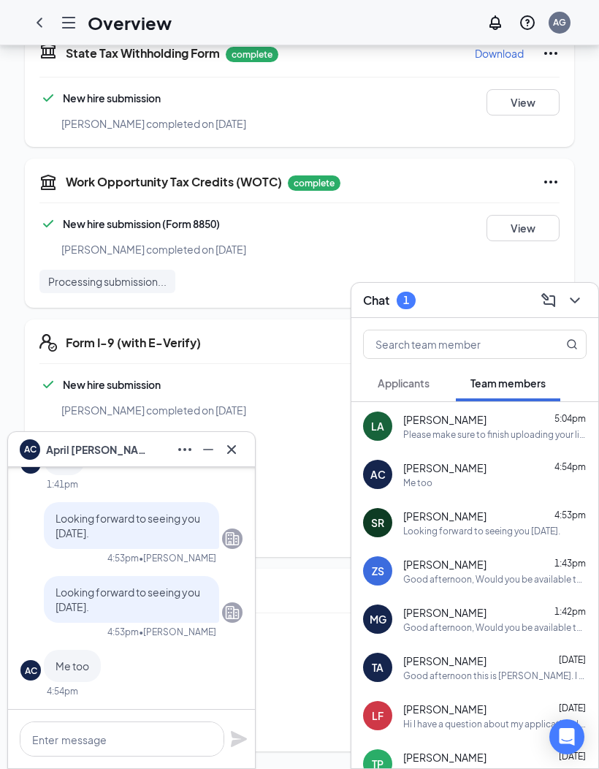
click at [237, 442] on icon "Cross" at bounding box center [232, 450] width 18 height 18
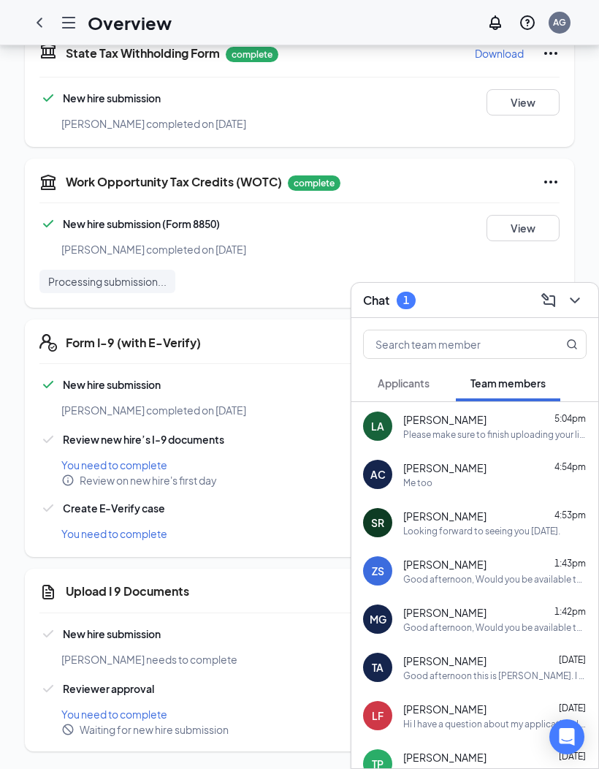
click at [578, 297] on icon "ChevronDown" at bounding box center [575, 301] width 18 height 18
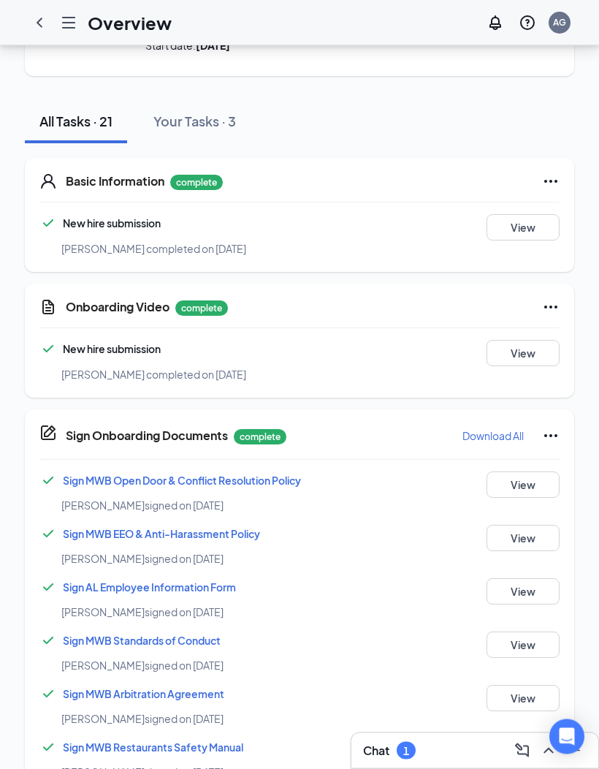
scroll to position [117, 0]
